Goal: Task Accomplishment & Management: Use online tool/utility

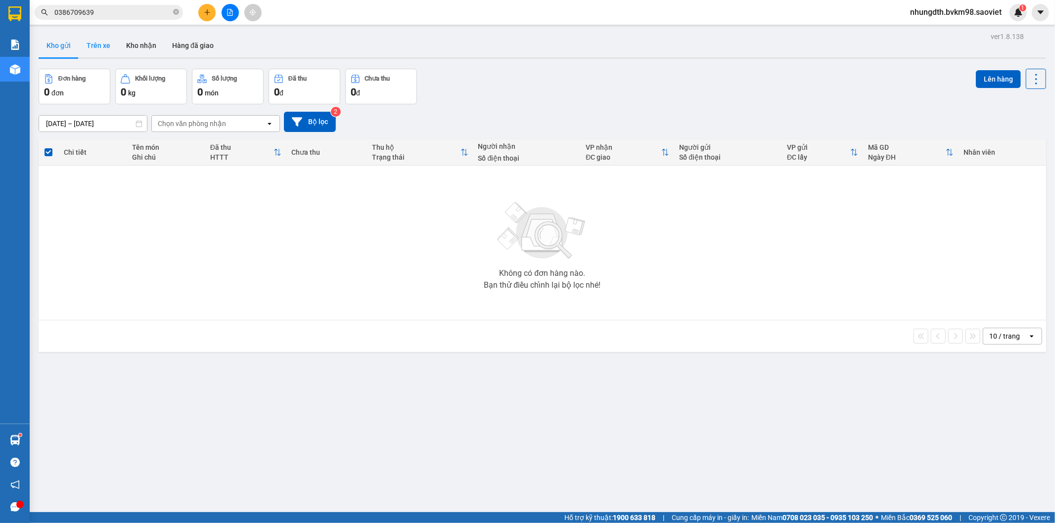
click at [107, 44] on button "Trên xe" at bounding box center [99, 46] width 40 height 24
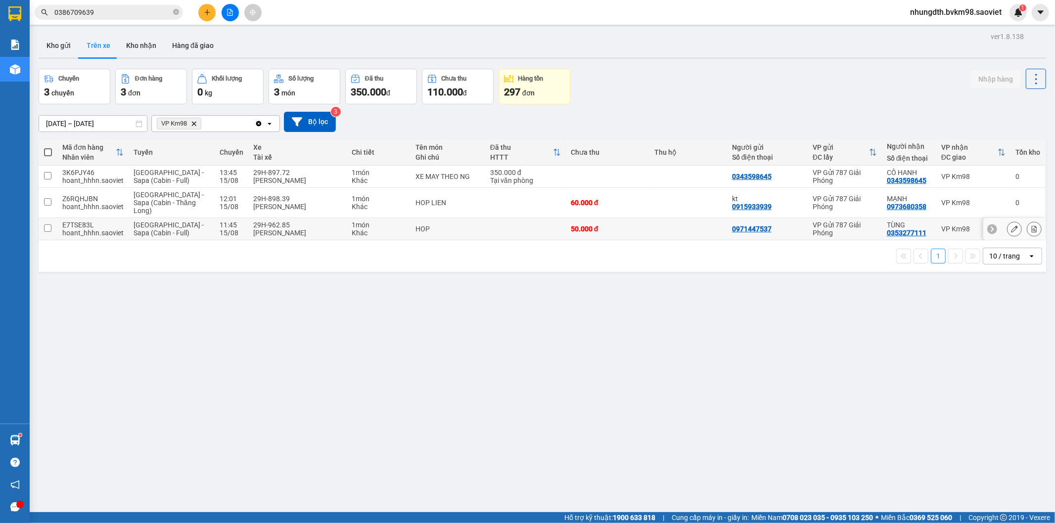
click at [47, 231] on input "checkbox" at bounding box center [47, 228] width 7 height 7
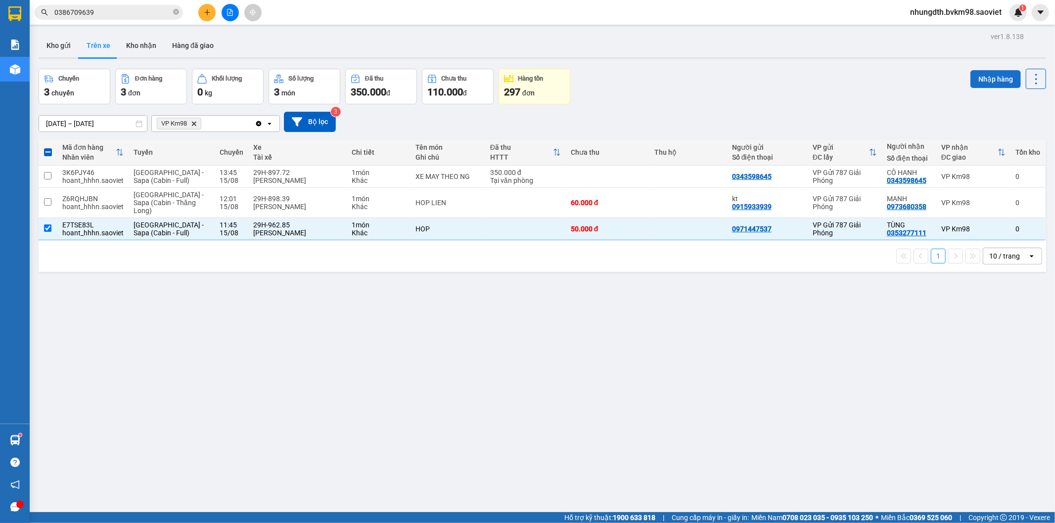
click at [977, 77] on button "Nhập hàng" at bounding box center [995, 79] width 50 height 18
checkbox input "false"
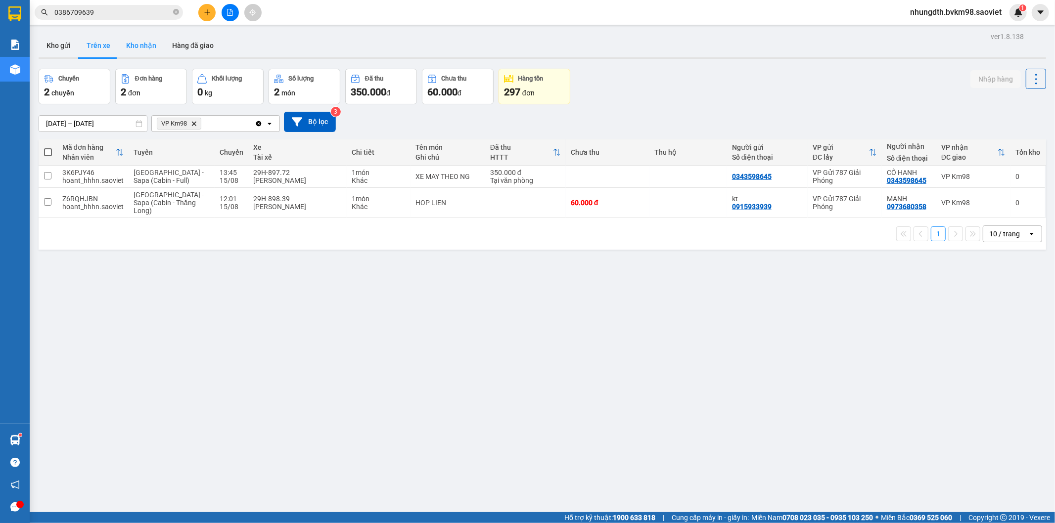
click at [147, 46] on button "Kho nhận" at bounding box center [141, 46] width 46 height 24
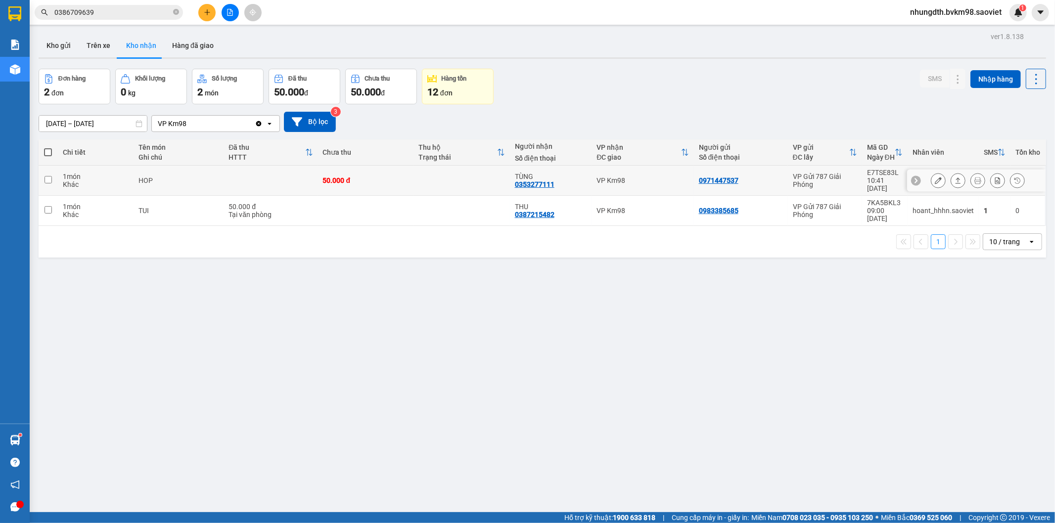
click at [500, 169] on td at bounding box center [462, 181] width 96 height 30
checkbox input "true"
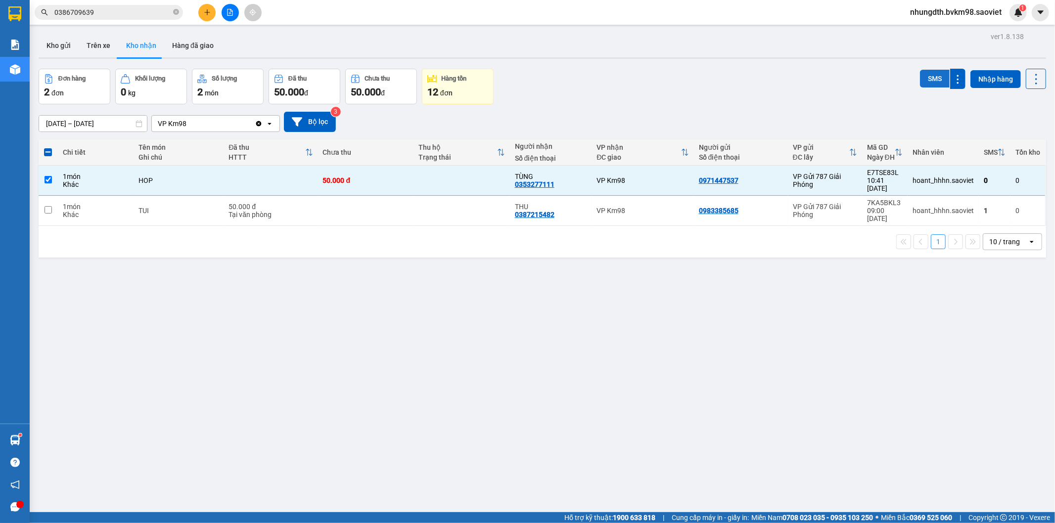
click at [930, 76] on button "SMS" at bounding box center [935, 79] width 30 height 18
click at [103, 45] on button "Trên xe" at bounding box center [99, 46] width 40 height 24
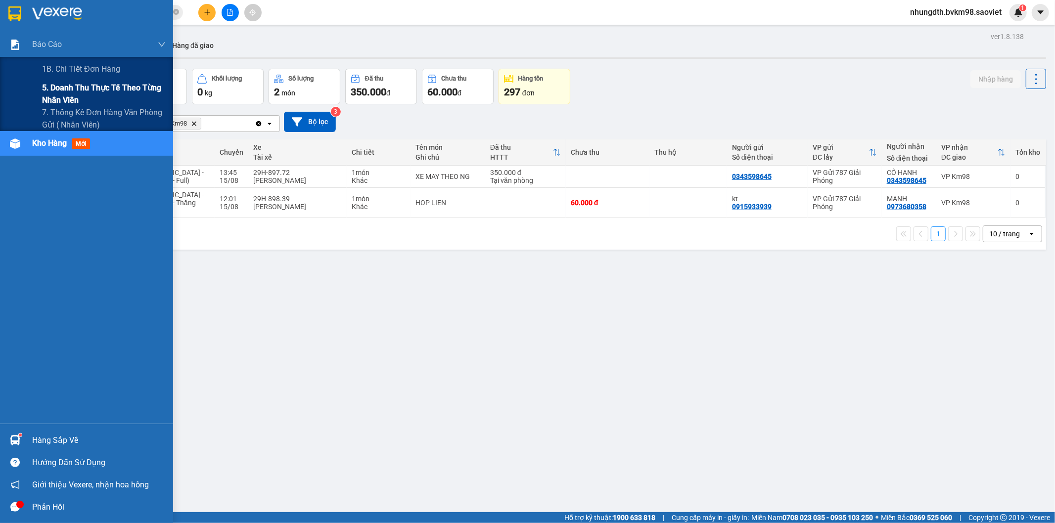
click at [60, 85] on span "5. Doanh thu thực tế theo từng nhân viên" at bounding box center [104, 94] width 124 height 25
